Goal: Information Seeking & Learning: Learn about a topic

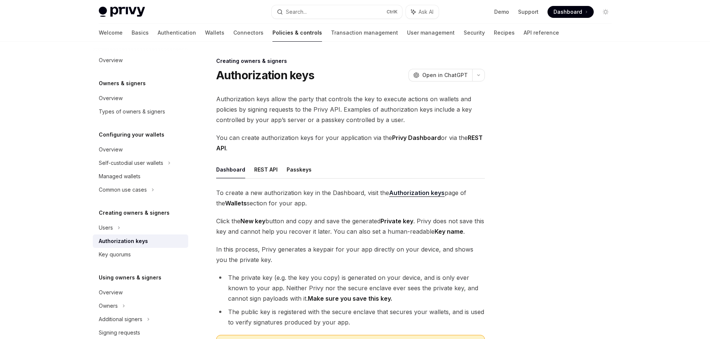
scroll to position [133, 0]
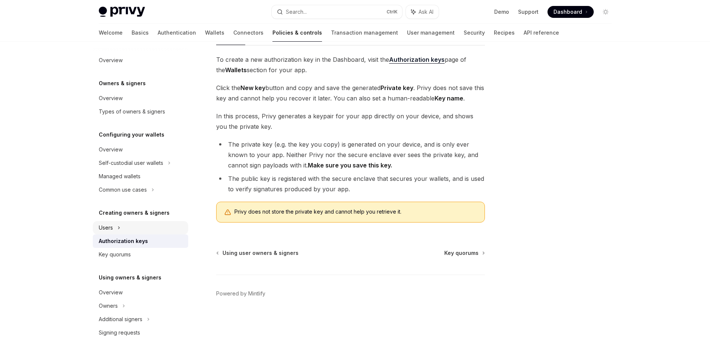
click at [134, 230] on div "Users" at bounding box center [140, 227] width 95 height 13
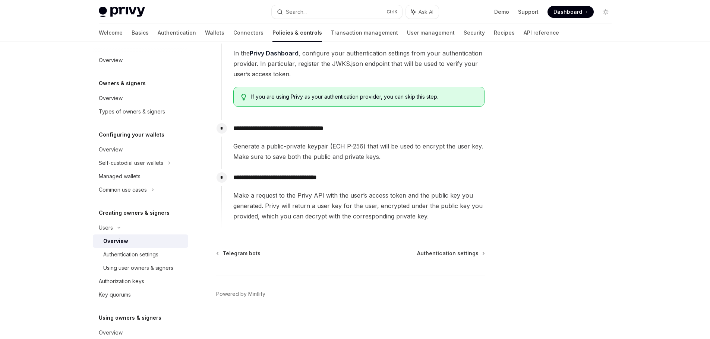
scroll to position [254, 0]
click at [243, 255] on span "Telegram bots" at bounding box center [241, 253] width 38 height 7
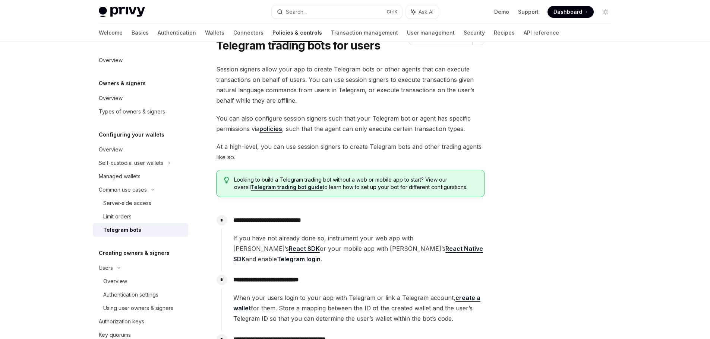
scroll to position [75, 0]
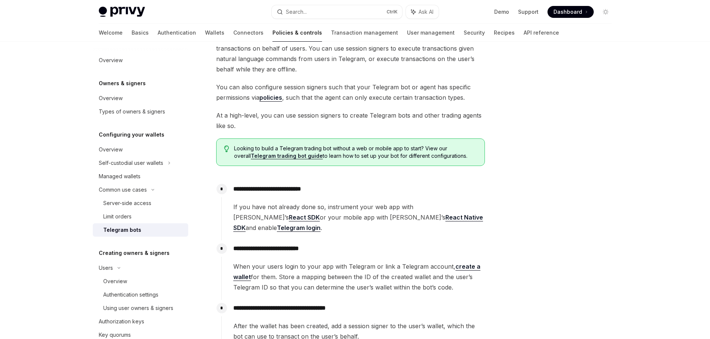
click at [320, 224] on link "Telegram login" at bounding box center [299, 228] width 44 height 8
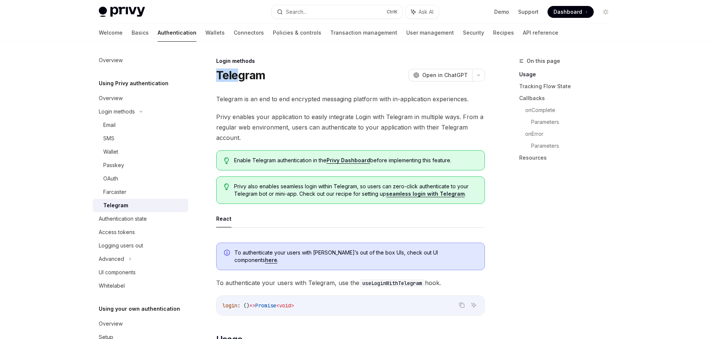
drag, startPoint x: 209, startPoint y: 69, endPoint x: 225, endPoint y: 65, distance: 17.3
drag, startPoint x: 223, startPoint y: 62, endPoint x: 211, endPoint y: 60, distance: 12.4
click at [222, 61] on div "Login methods" at bounding box center [350, 60] width 269 height 7
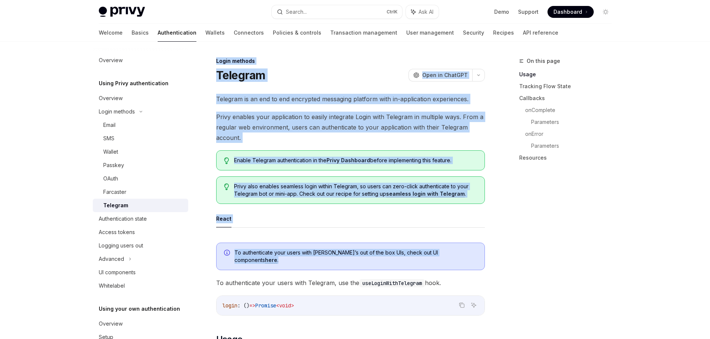
drag, startPoint x: 207, startPoint y: 56, endPoint x: 467, endPoint y: 253, distance: 325.8
copy div "Login methods Telegram OpenAI Open in ChatGPT OpenAI Open in ChatGPT Telegram i…"
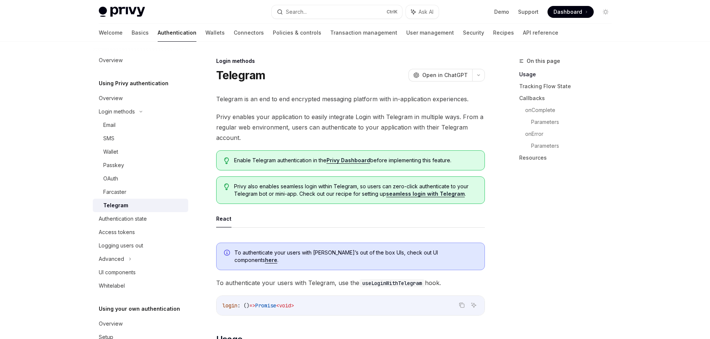
click at [277, 257] on link "here" at bounding box center [271, 260] width 12 height 7
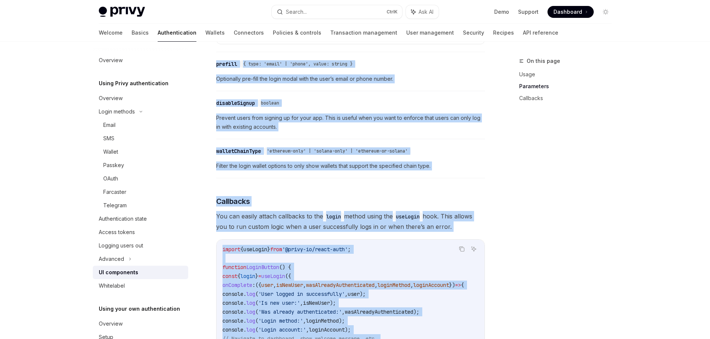
scroll to position [1082, 0]
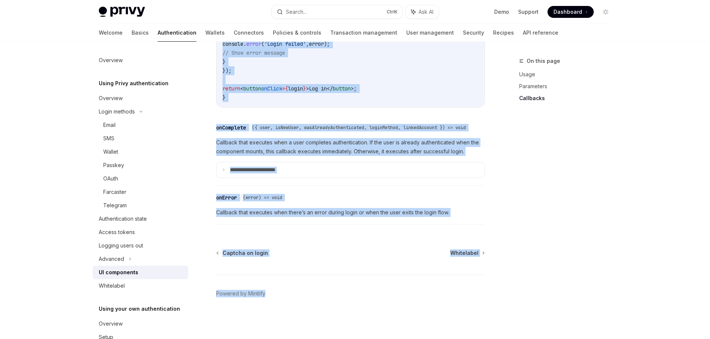
drag, startPoint x: 212, startPoint y: 61, endPoint x: 407, endPoint y: 343, distance: 343.2
copy div "Using Privy authentication UI components OpenAI Open in ChatGPT OpenAI Open in …"
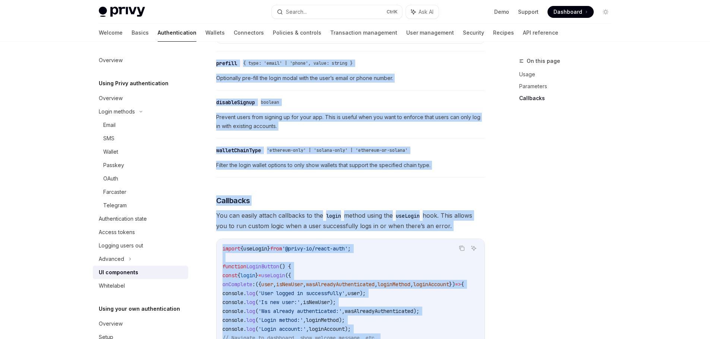
scroll to position [635, 0]
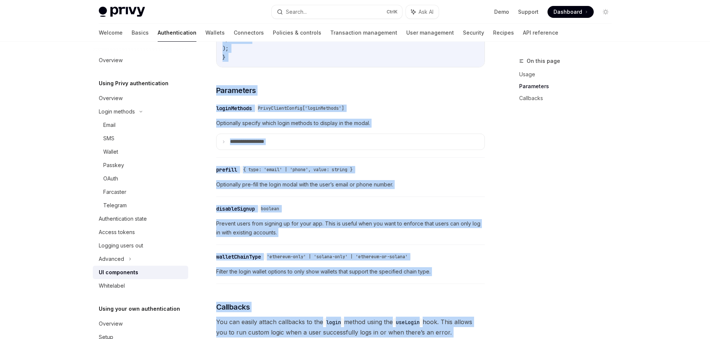
click at [265, 113] on div "​ loginMethods PrivyClientConfig['loginMethods']" at bounding box center [346, 108] width 261 height 9
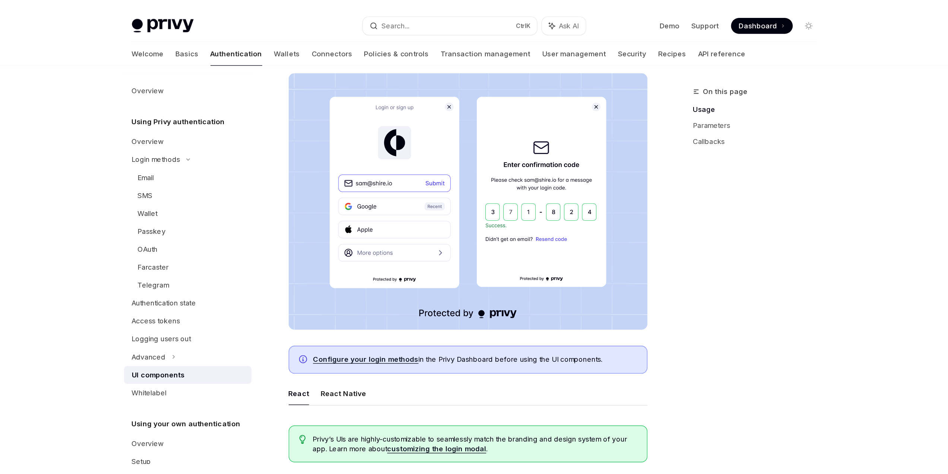
scroll to position [149, 0]
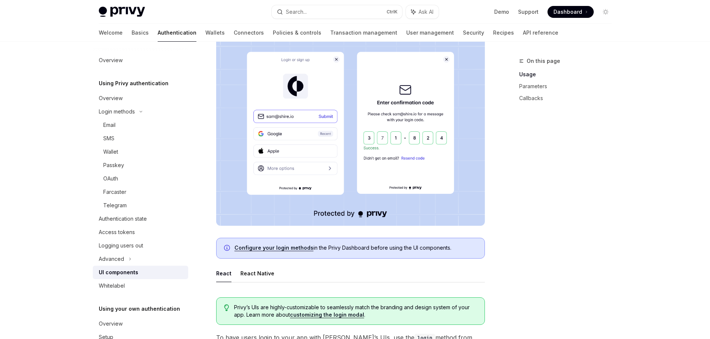
type textarea "*"
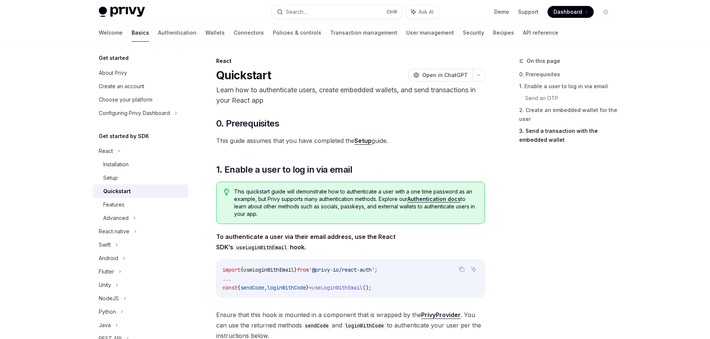
scroll to position [744, 0]
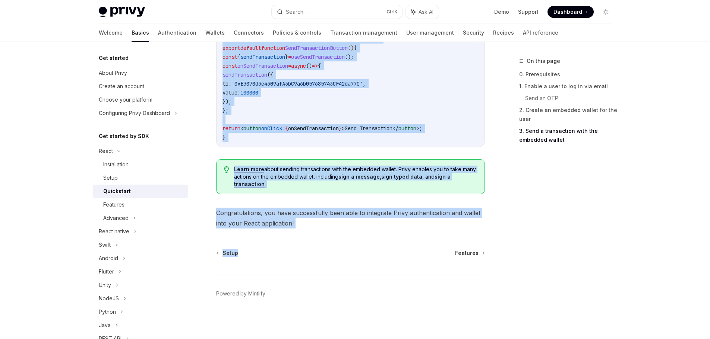
click at [334, 215] on span "Congratulations, you have successfully been able to integrate Privy authenticat…" at bounding box center [350, 218] width 269 height 21
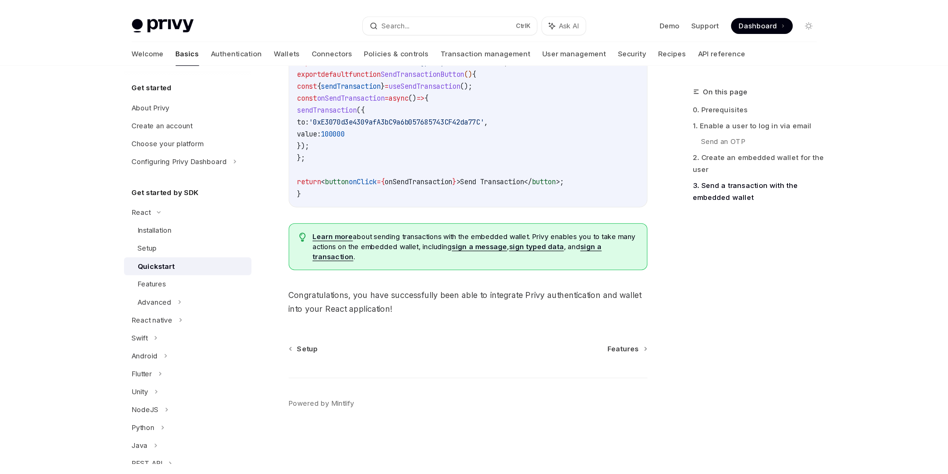
scroll to position [610, 0]
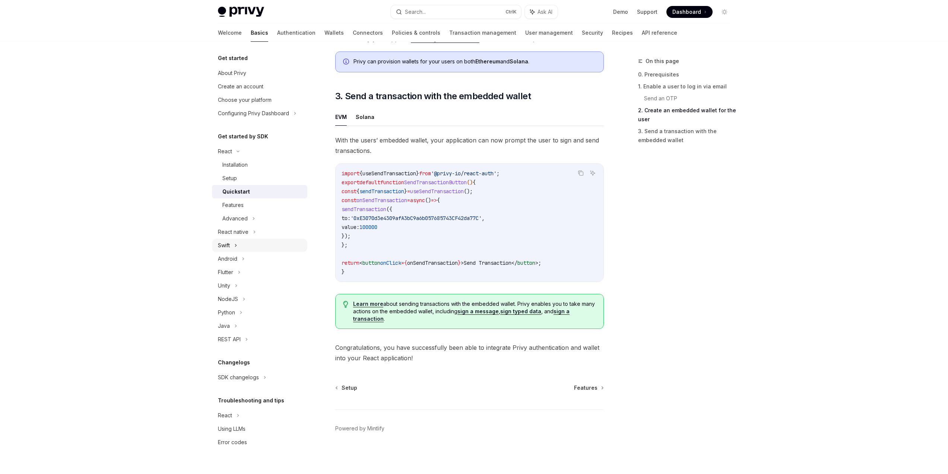
click at [255, 248] on div "Swift" at bounding box center [259, 244] width 95 height 13
type textarea "*"
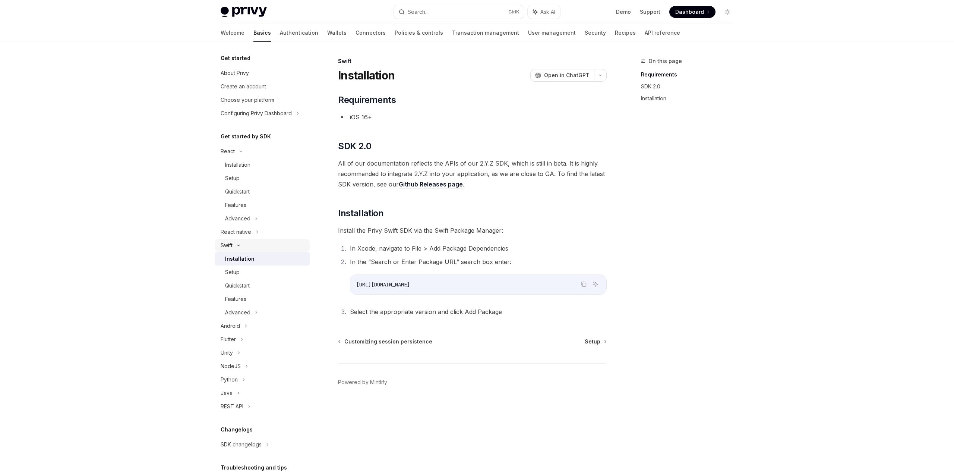
click at [252, 244] on div "Swift" at bounding box center [262, 244] width 95 height 13
click at [252, 151] on div "React" at bounding box center [262, 151] width 95 height 13
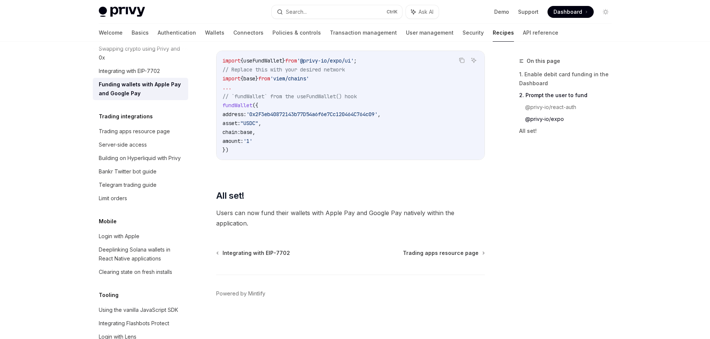
scroll to position [942, 0]
click at [429, 256] on span "Trading apps resource page" at bounding box center [441, 253] width 76 height 7
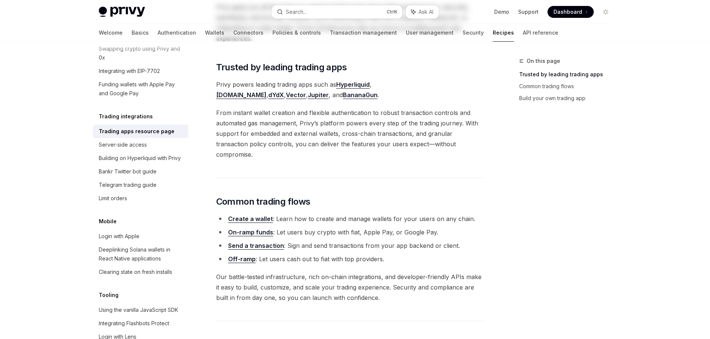
scroll to position [112, 0]
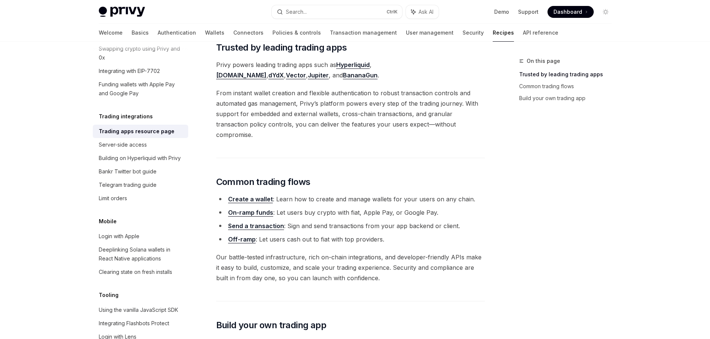
drag, startPoint x: 286, startPoint y: 194, endPoint x: 287, endPoint y: 198, distance: 3.9
type textarea "*"
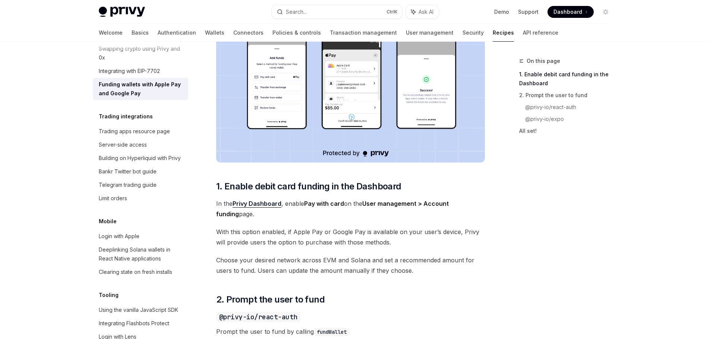
scroll to position [160, 0]
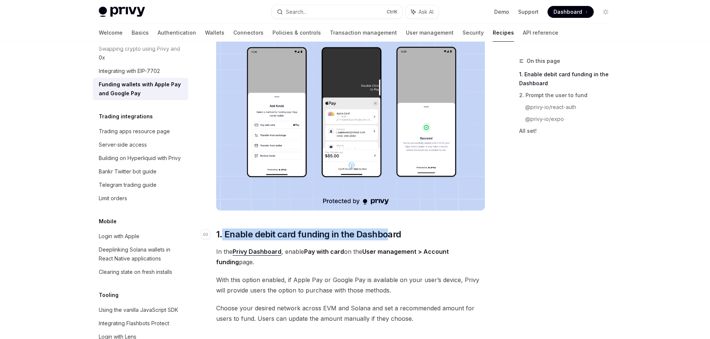
drag, startPoint x: 222, startPoint y: 233, endPoint x: 387, endPoint y: 238, distance: 164.8
click at [387, 238] on span "1. Enable debit card funding in the Dashboard" at bounding box center [308, 235] width 185 height 12
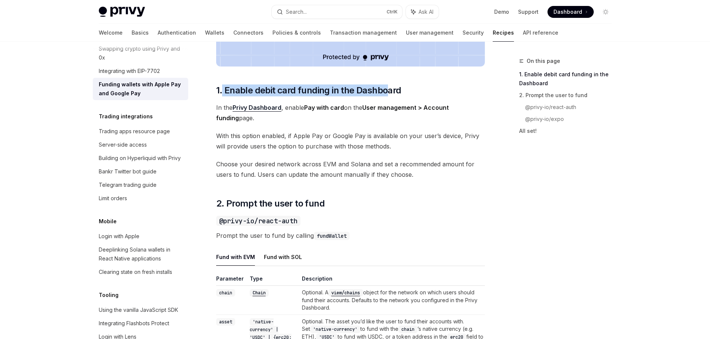
scroll to position [332, 0]
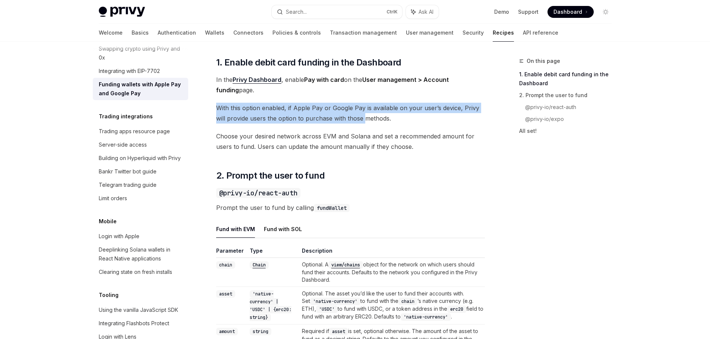
drag, startPoint x: 219, startPoint y: 105, endPoint x: 364, endPoint y: 115, distance: 146.1
click at [364, 114] on span "With this option enabled, if Apple Pay or Google Pay is available on your user’…" at bounding box center [350, 113] width 269 height 21
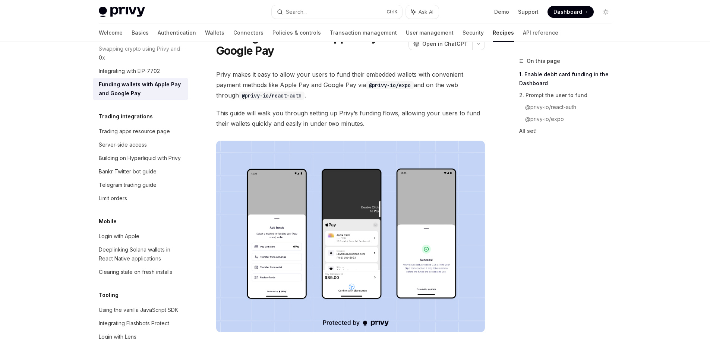
scroll to position [0, 0]
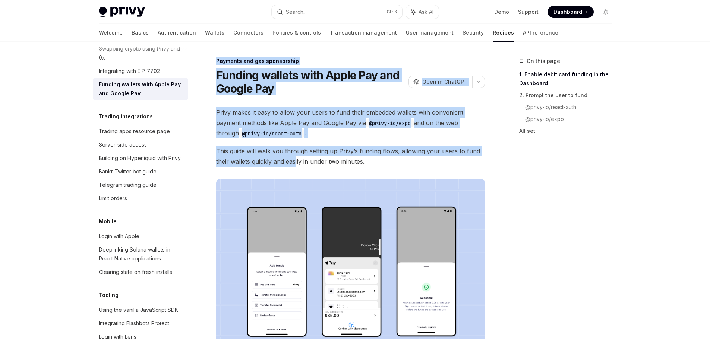
drag, startPoint x: 212, startPoint y: 60, endPoint x: 300, endPoint y: 167, distance: 138.6
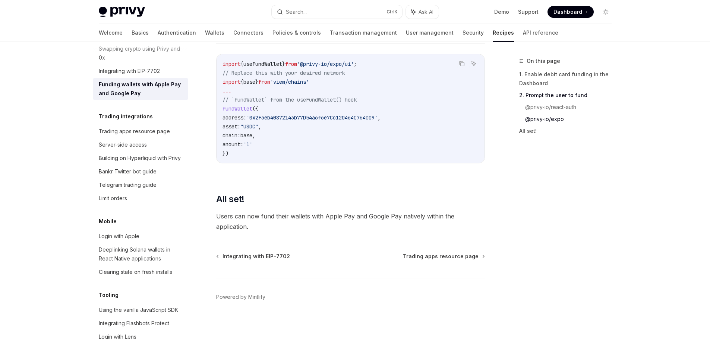
scroll to position [942, 0]
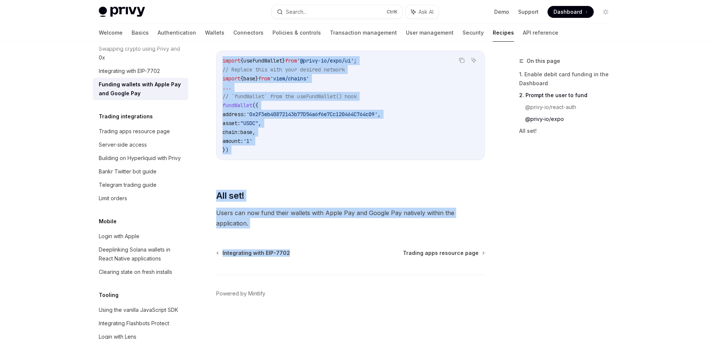
copy div "Loremips dol sit ametconsect Adipisc elitsed doei Tempo Inc utl Etdolo Mag Aliq…"
